Goal: Task Accomplishment & Management: Manage account settings

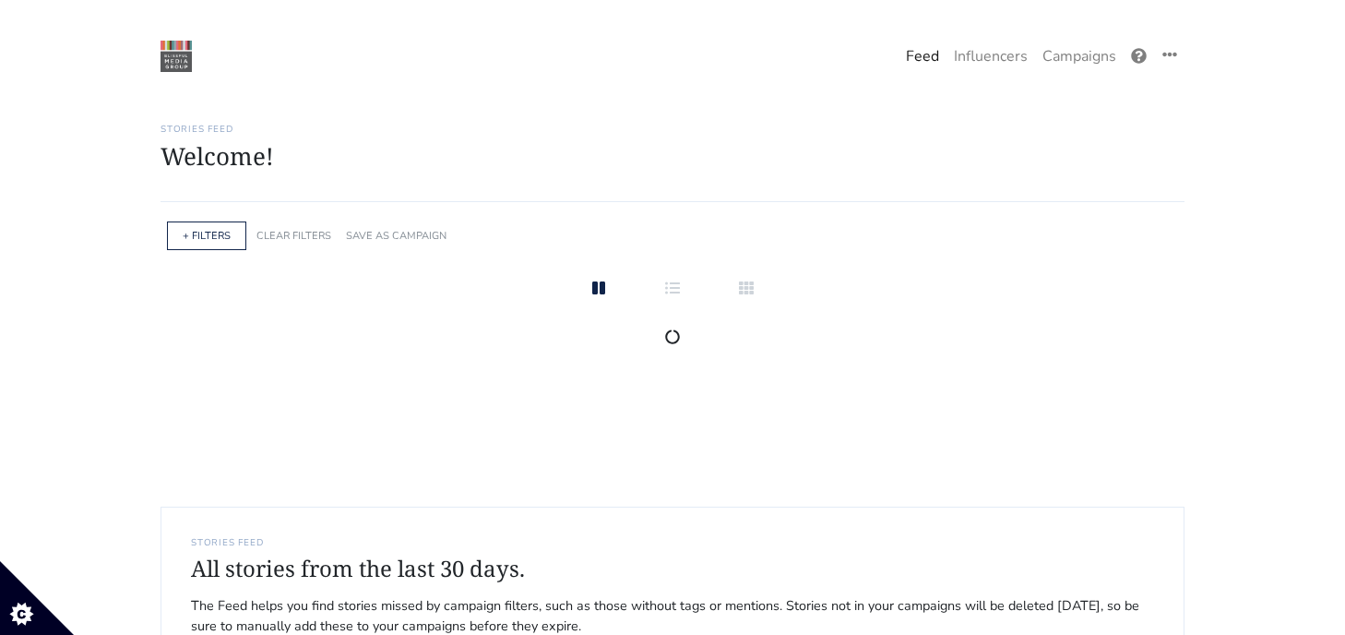
click at [1073, 63] on link "Campaigns" at bounding box center [1079, 56] width 89 height 37
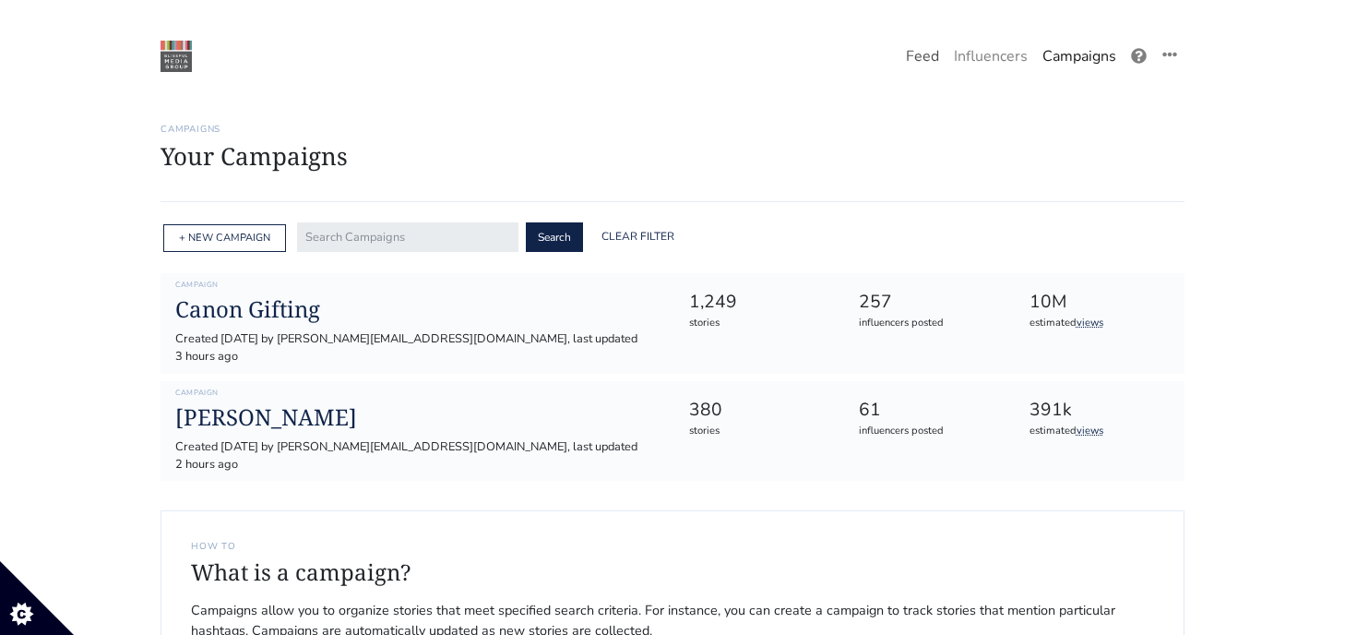
click at [926, 61] on link "Feed" at bounding box center [923, 56] width 48 height 37
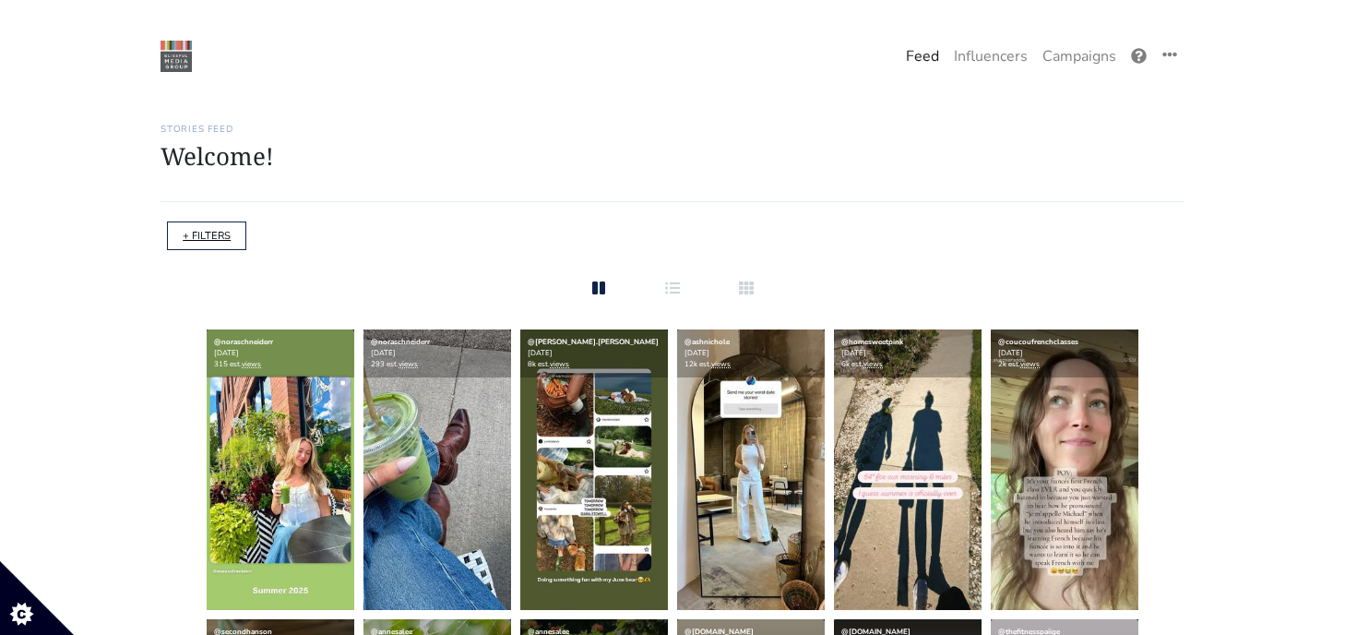
click at [197, 232] on link "+ FILTERS" at bounding box center [207, 236] width 48 height 14
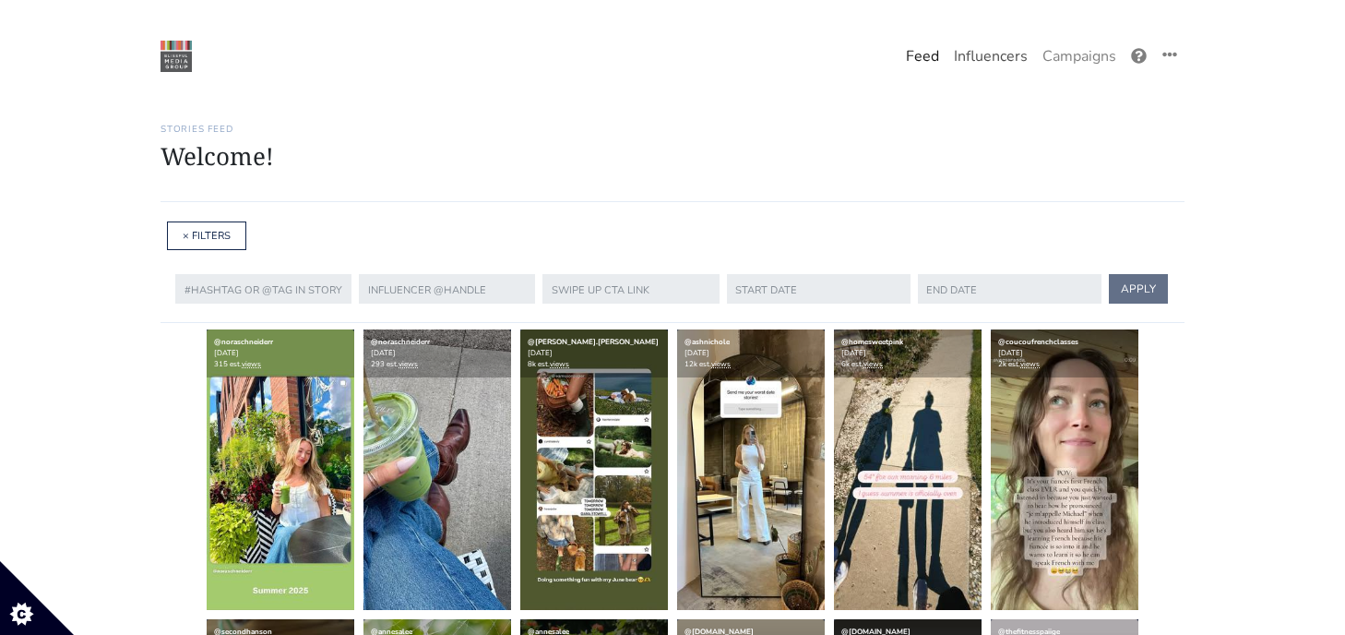
click at [985, 61] on link "Influencers" at bounding box center [991, 56] width 89 height 37
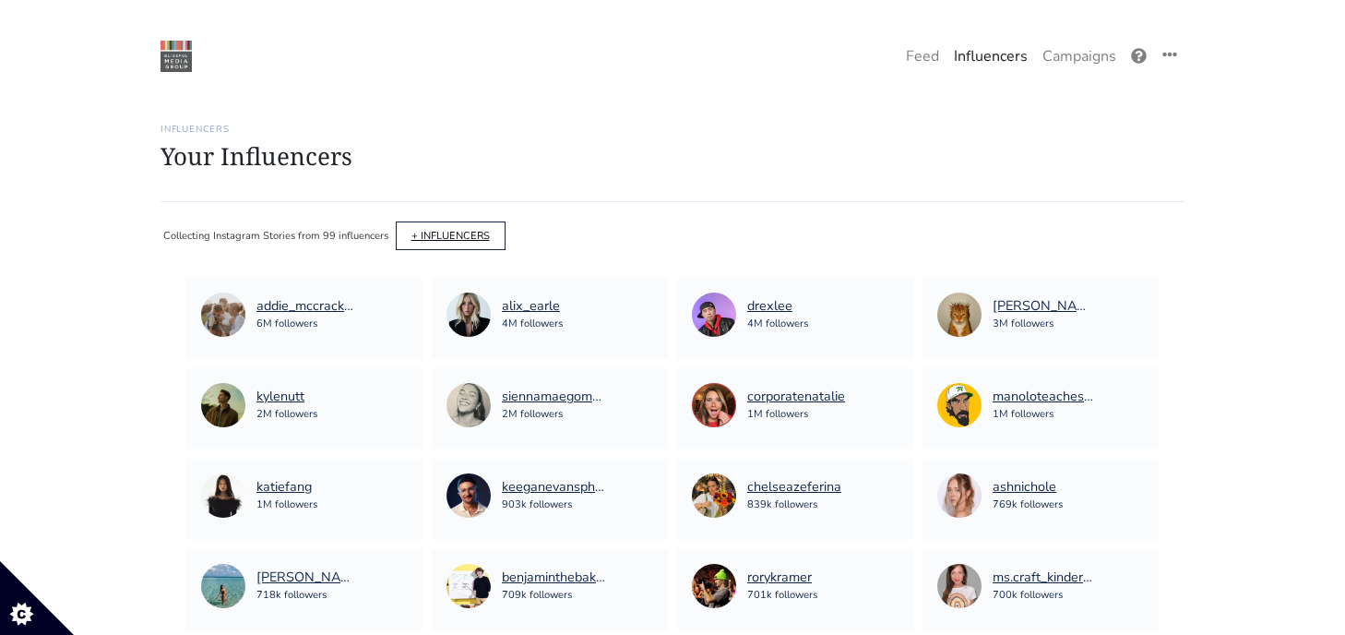
click at [470, 243] on link "+ INFLUENCERS" at bounding box center [450, 236] width 78 height 14
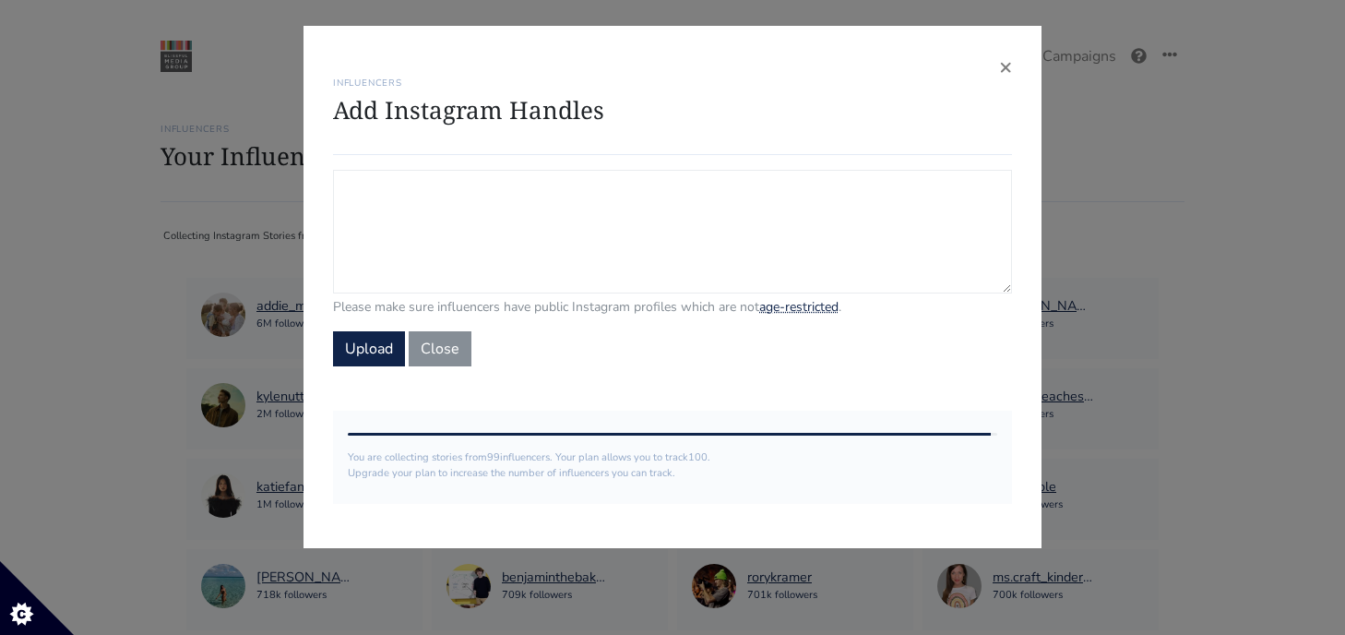
click at [488, 260] on textarea "Campaign Influencers (optional) Only stories from these influencers will be inc…" at bounding box center [672, 232] width 679 height 124
paste textarea "wineandtravelwithdonna"
type textarea "wineandtravelwithdonna"
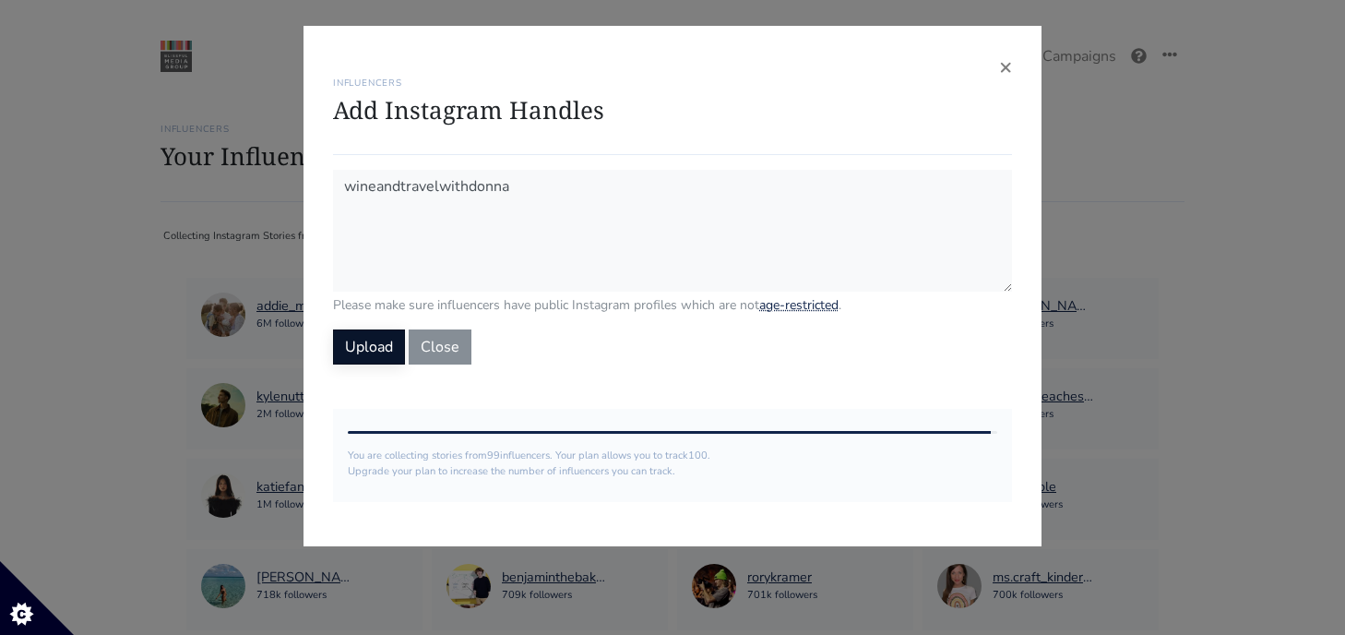
click at [355, 348] on button "Upload" at bounding box center [369, 346] width 72 height 35
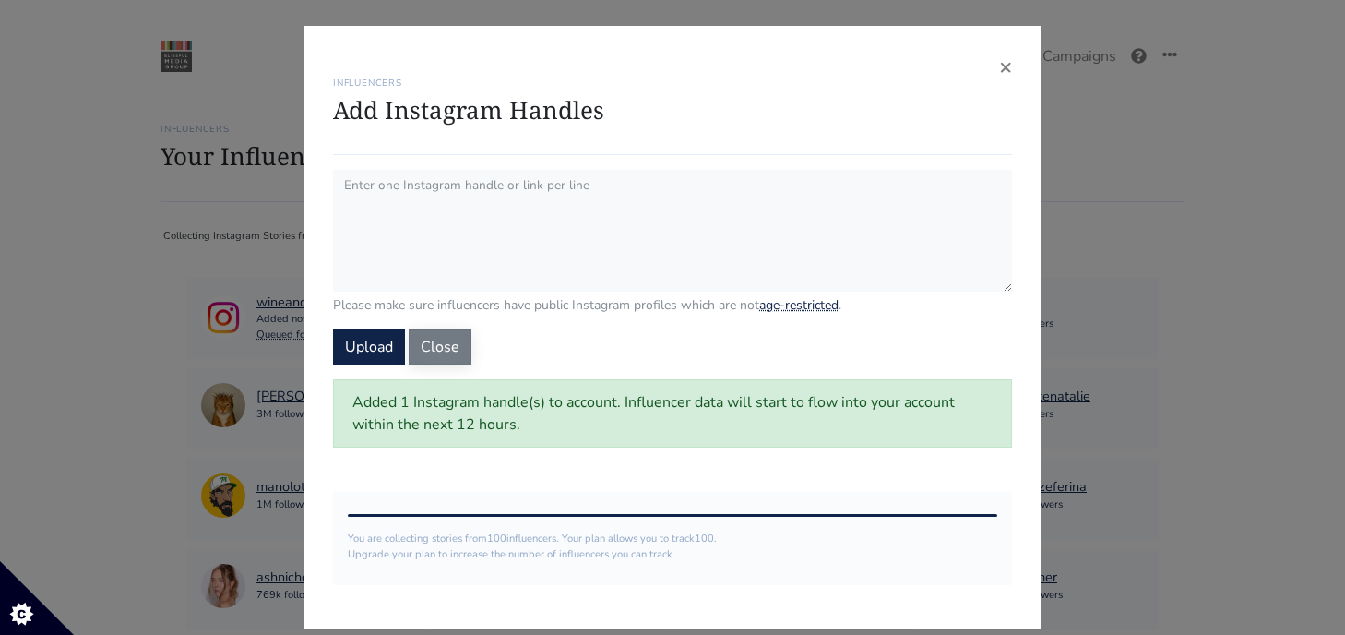
click at [448, 357] on button "Close" at bounding box center [440, 346] width 63 height 35
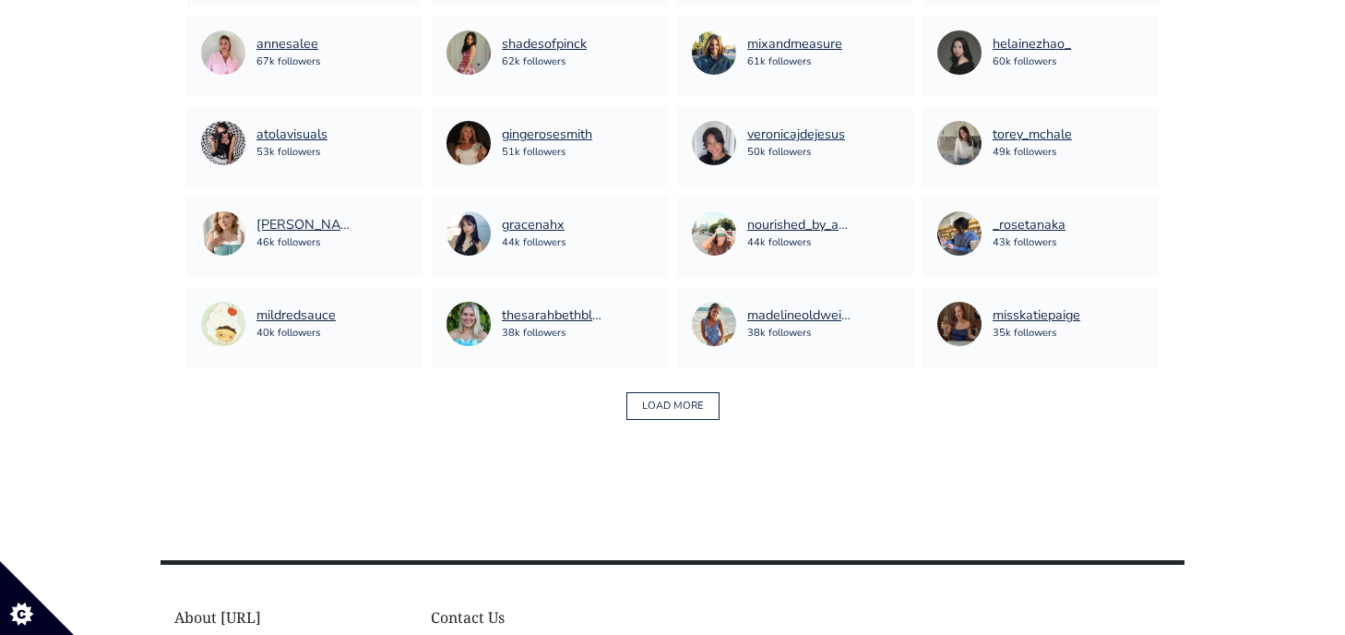
scroll to position [1455, 0]
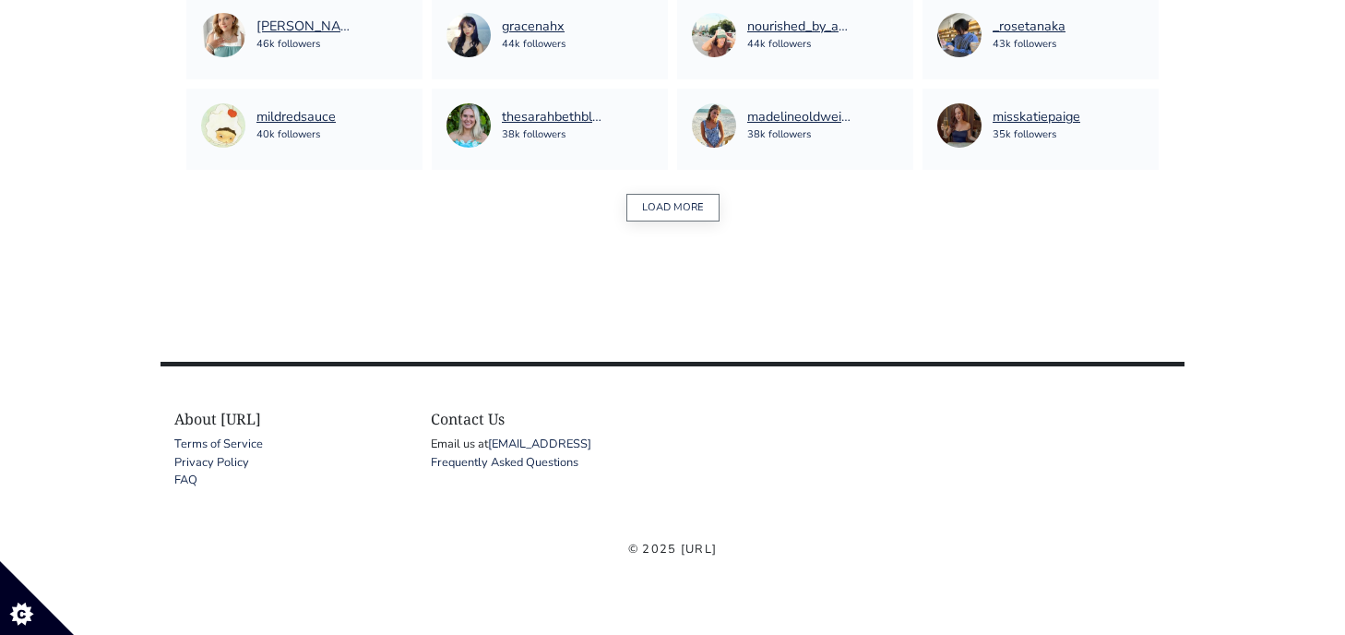
click at [679, 211] on button "LOAD MORE" at bounding box center [672, 208] width 93 height 29
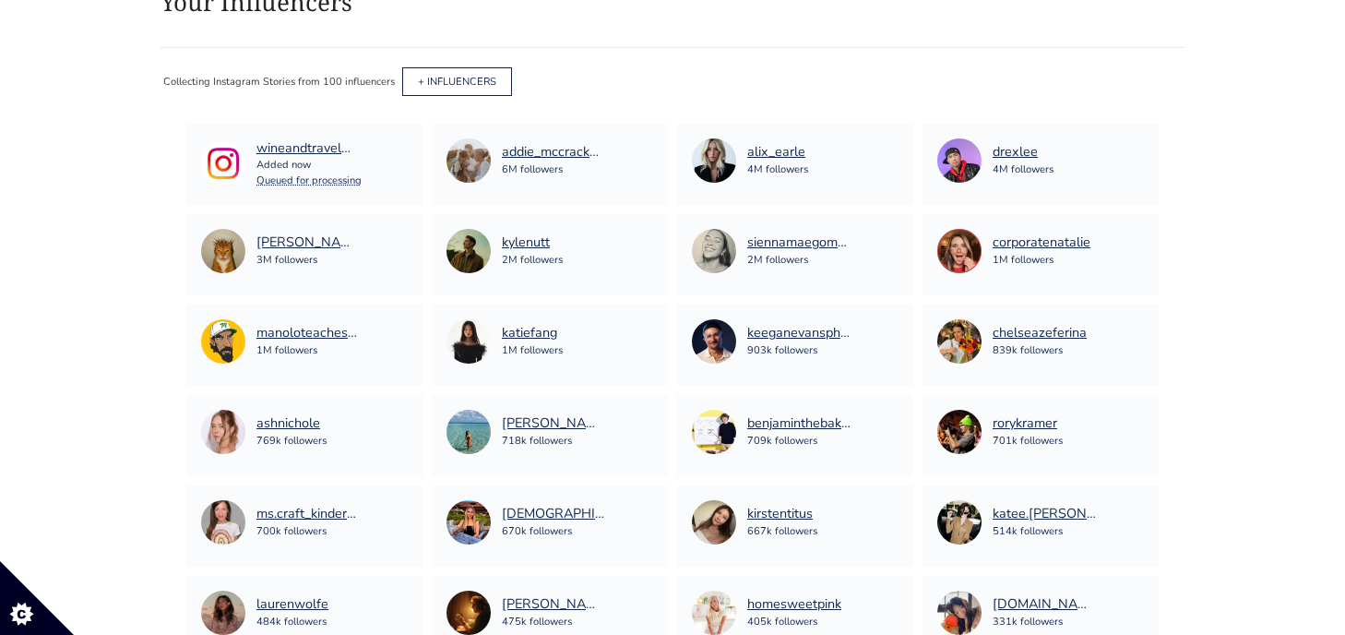
scroll to position [0, 0]
